Goal: Task Accomplishment & Management: Manage account settings

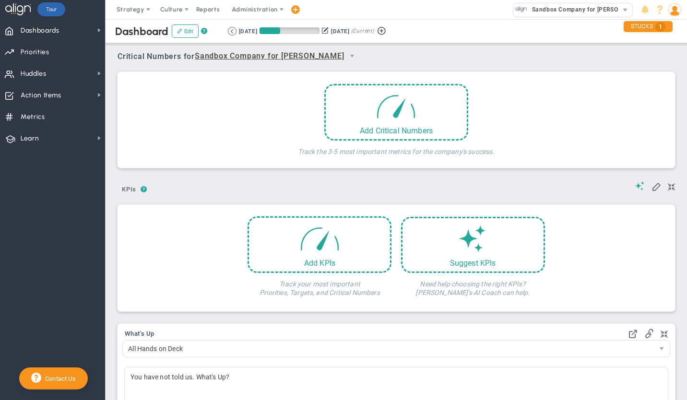
click at [680, 12] on img at bounding box center [675, 9] width 13 height 13
click at [571, 8] on span "Sandbox Company for [PERSON_NAME]" at bounding box center [586, 9] width 118 height 12
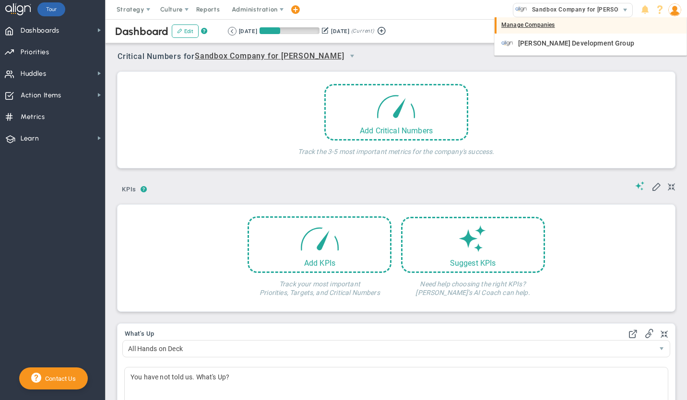
click at [548, 25] on div "Manage Companies" at bounding box center [591, 25] width 192 height 16
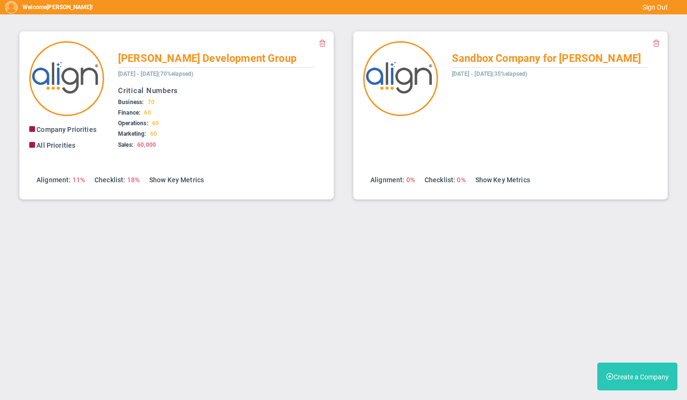
click at [623, 374] on button "Create a Company" at bounding box center [638, 377] width 80 height 28
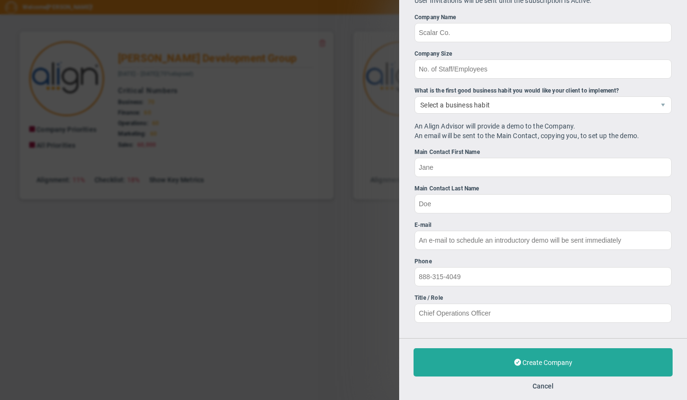
scroll to position [76, 0]
click at [338, 168] on div "Create a New Company Who will be paying for the subscription? Client Will Pay C…" at bounding box center [343, 200] width 687 height 400
click at [551, 384] on button "Cancel" at bounding box center [543, 387] width 21 height 8
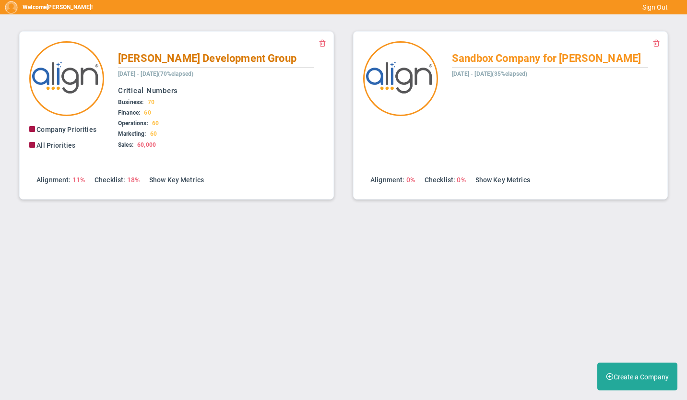
click at [236, 52] on h2 "[PERSON_NAME] Development Group" at bounding box center [216, 59] width 196 height 17
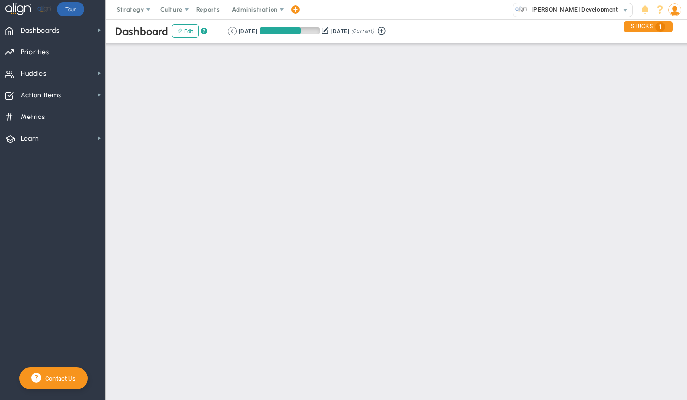
type input "false"
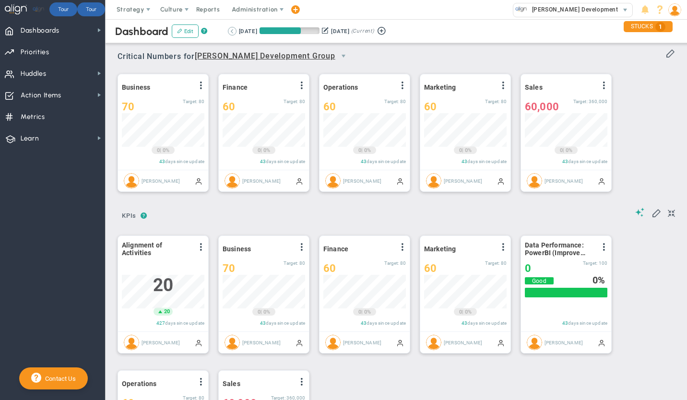
click at [230, 27] on button at bounding box center [232, 31] width 9 height 9
click at [231, 27] on button at bounding box center [232, 31] width 9 height 9
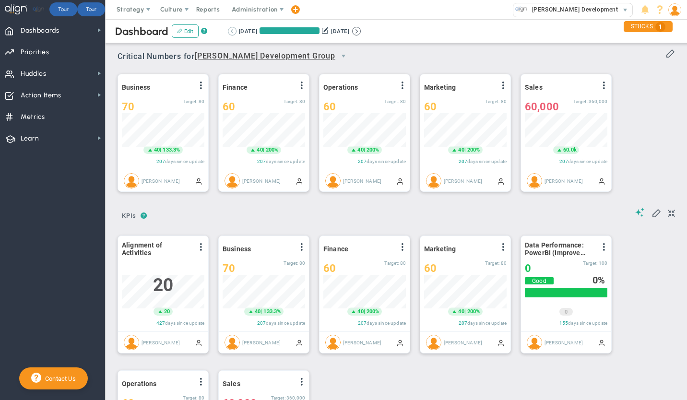
click at [231, 27] on button at bounding box center [232, 31] width 9 height 9
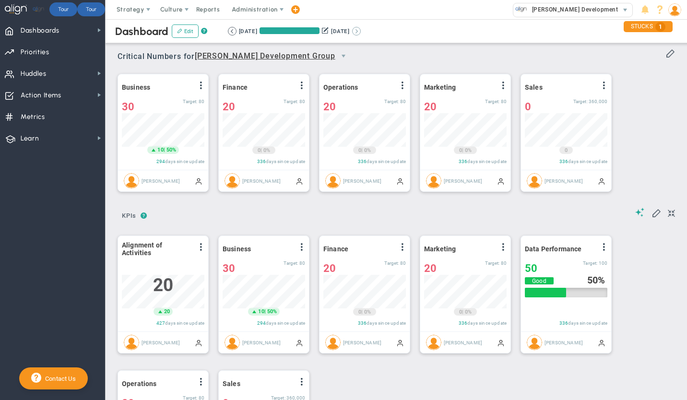
click at [361, 29] on button at bounding box center [356, 31] width 9 height 9
